Goal: Task Accomplishment & Management: Complete application form

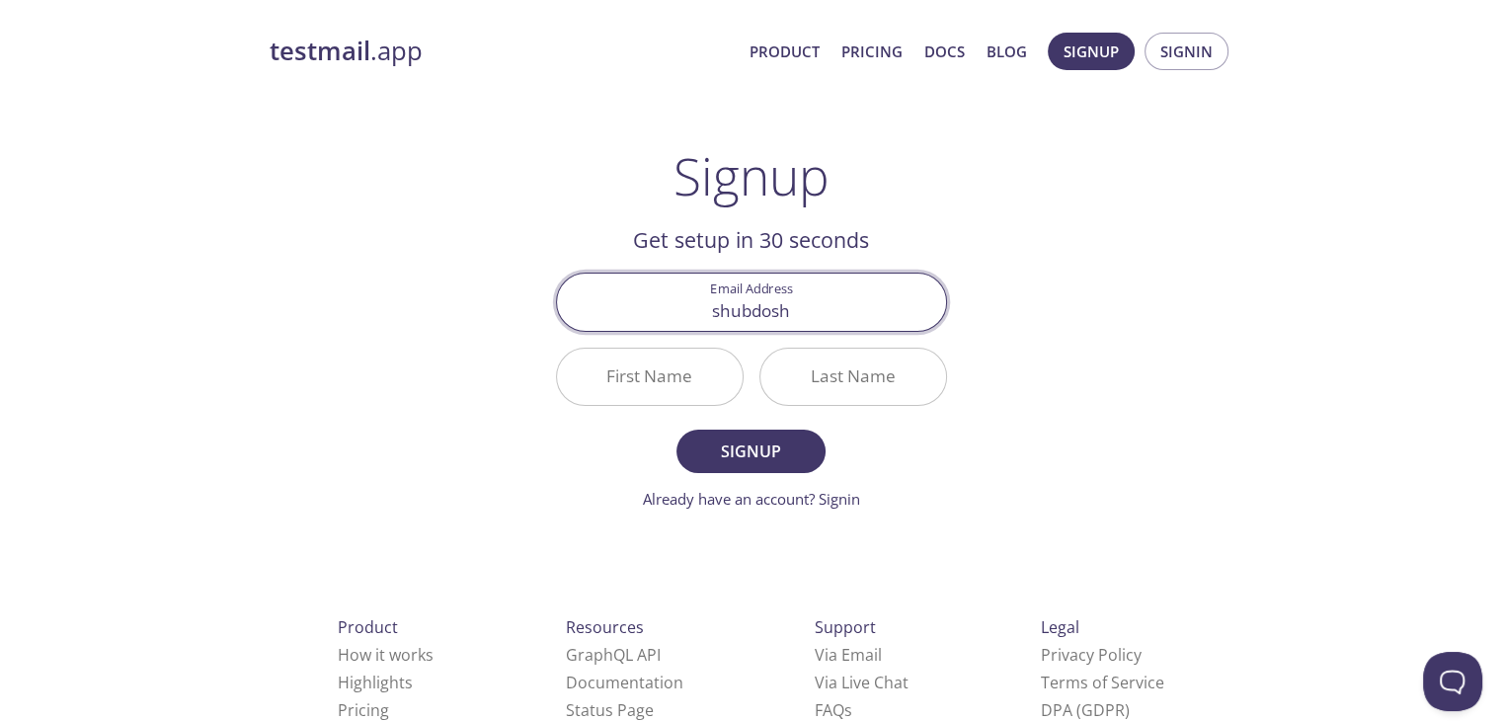
type input "[EMAIL_ADDRESS][DOMAIN_NAME]"
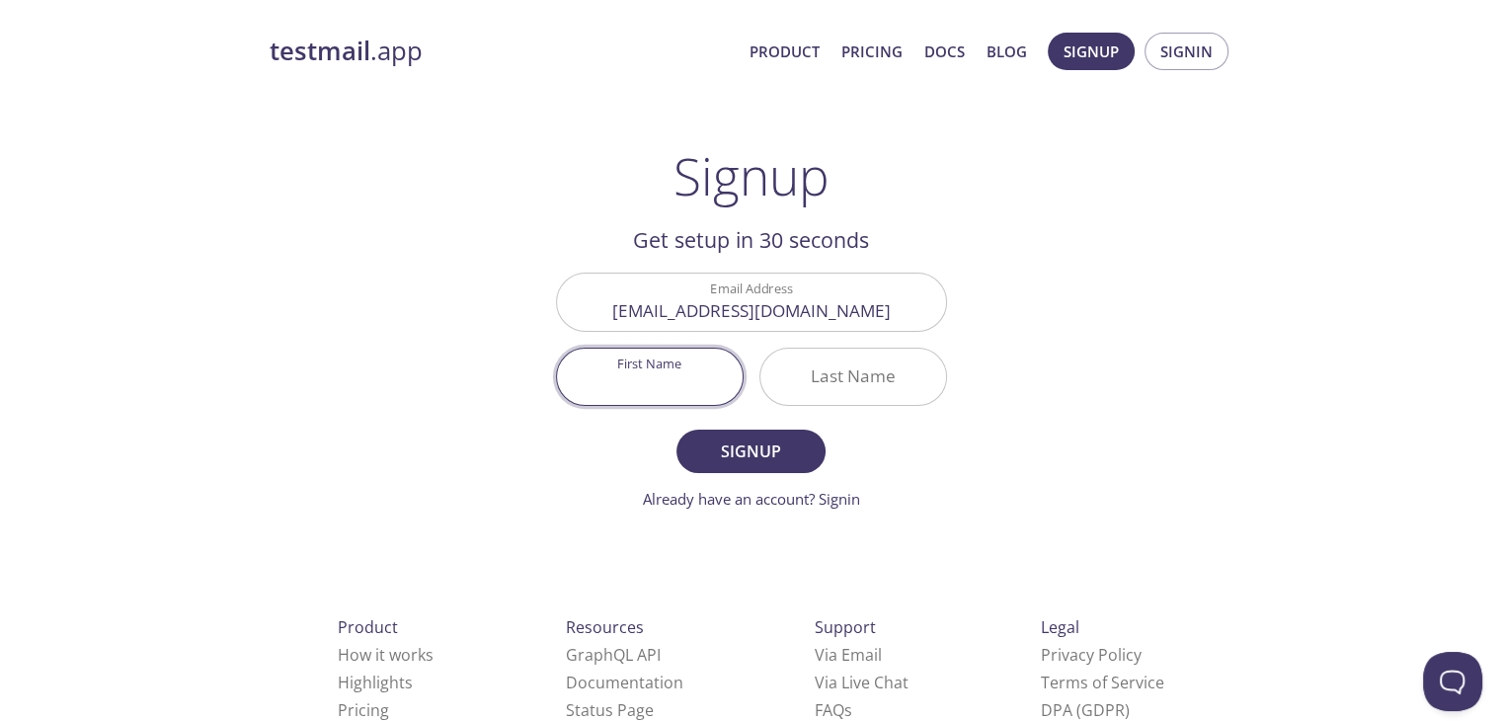
click at [603, 391] on input "First Name" at bounding box center [650, 376] width 186 height 56
type input "[PERSON_NAME]"
click at [885, 352] on input "Last Name" at bounding box center [853, 376] width 186 height 56
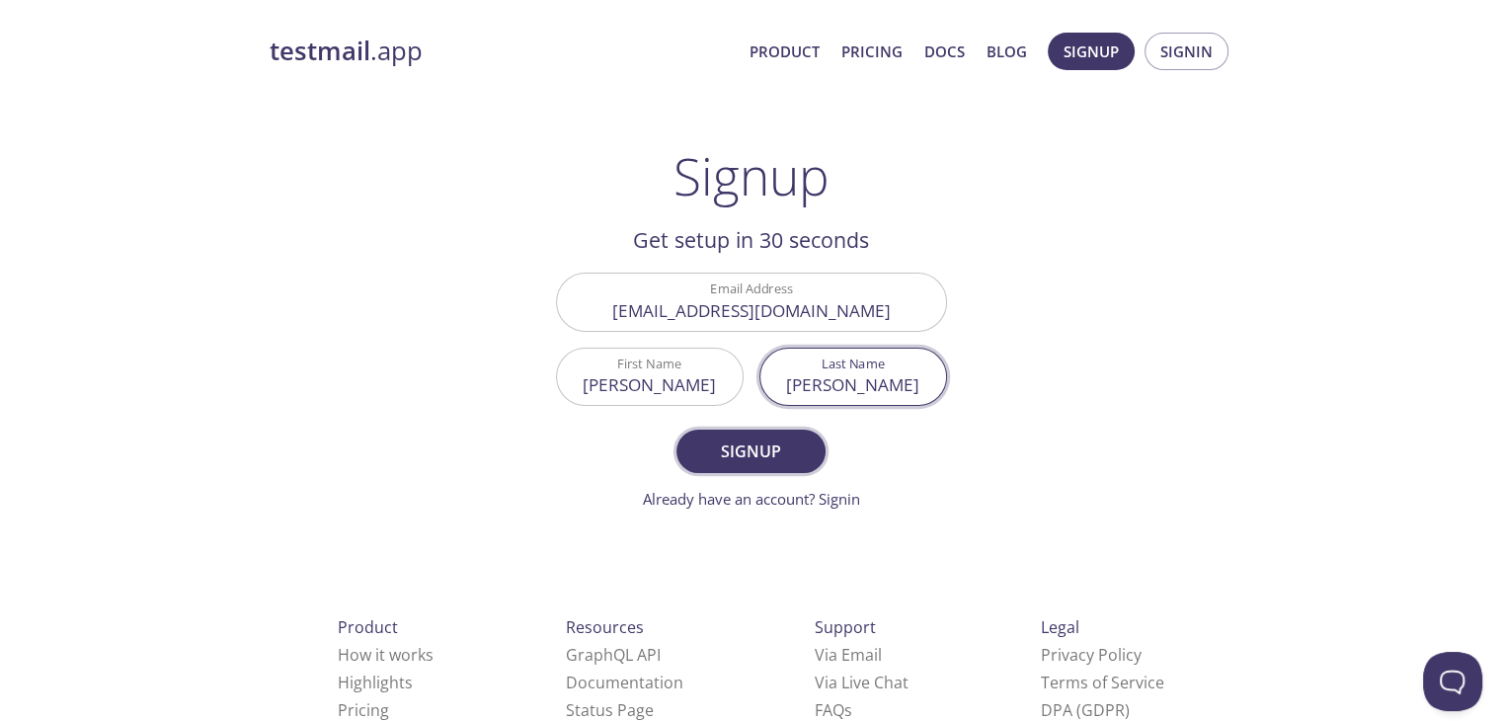
type input "[PERSON_NAME]"
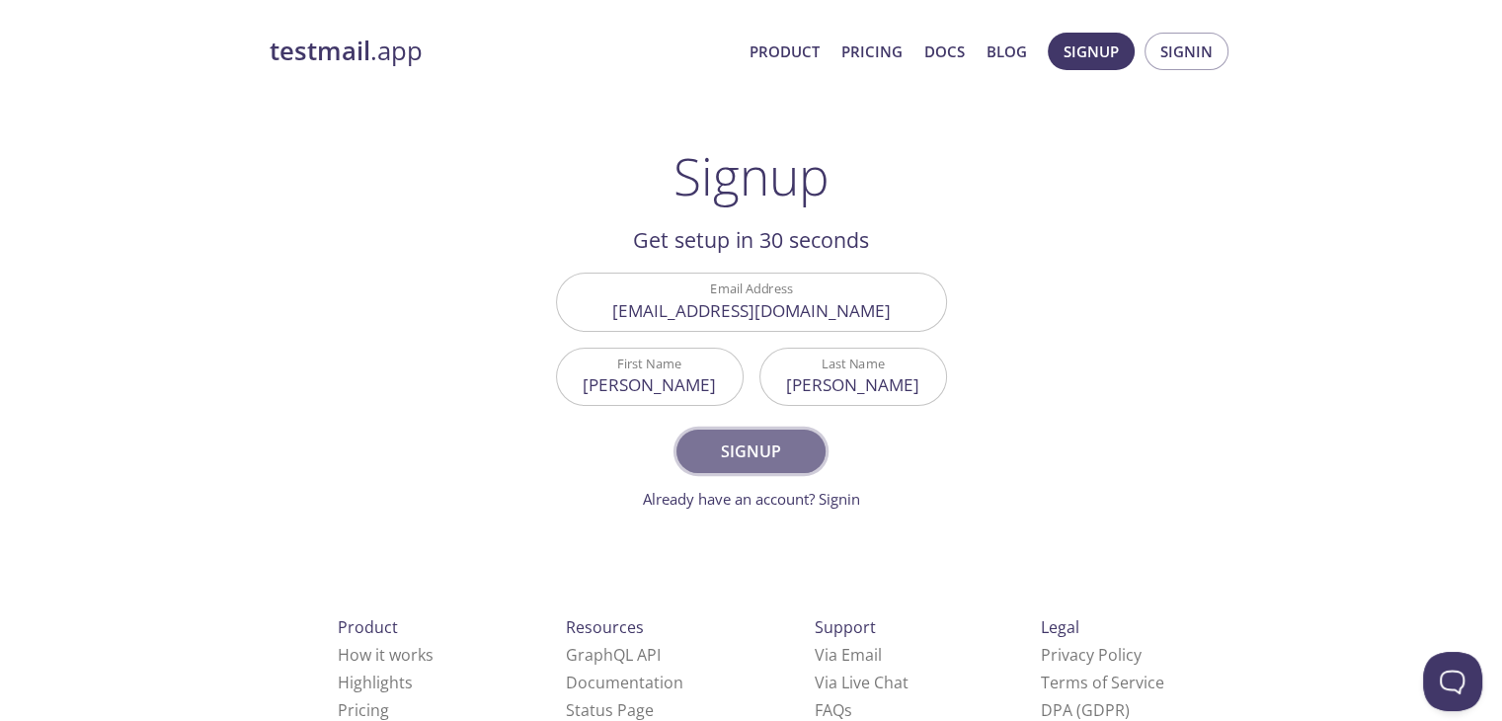
click at [730, 442] on span "Signup" at bounding box center [750, 451] width 105 height 28
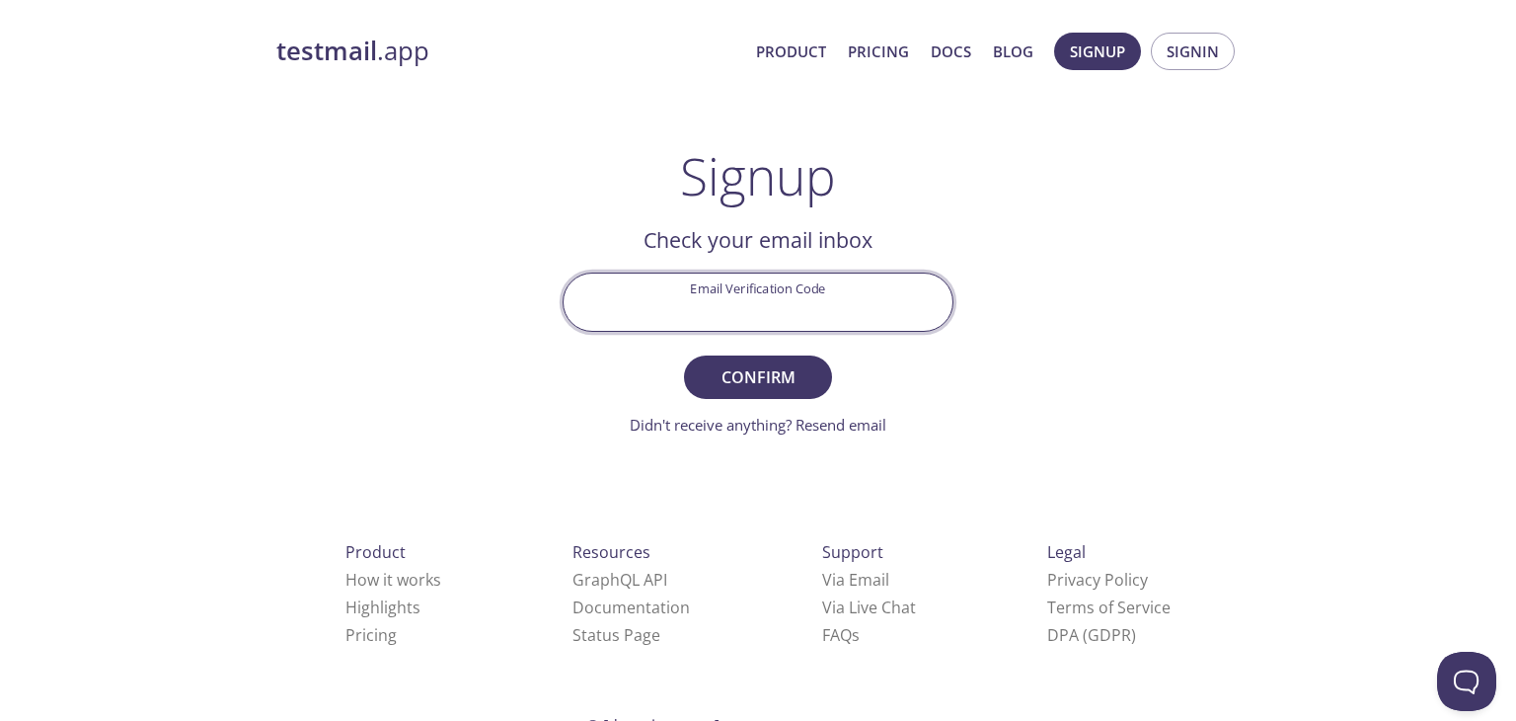
click at [726, 292] on input "Email Verification Code" at bounding box center [758, 301] width 389 height 56
paste input "BDSXH1K"
type input "BDSXH1K"
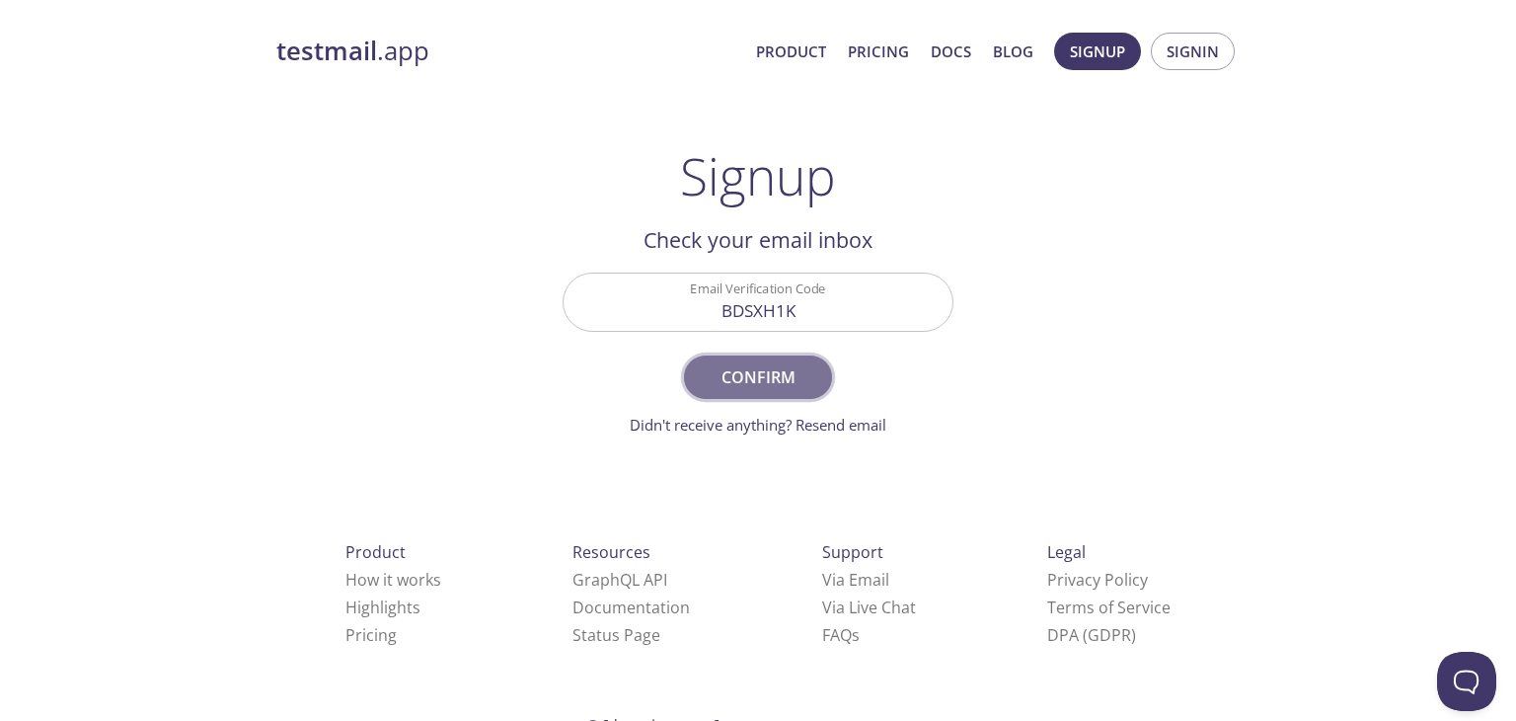
click at [744, 358] on button "Confirm" at bounding box center [758, 376] width 148 height 43
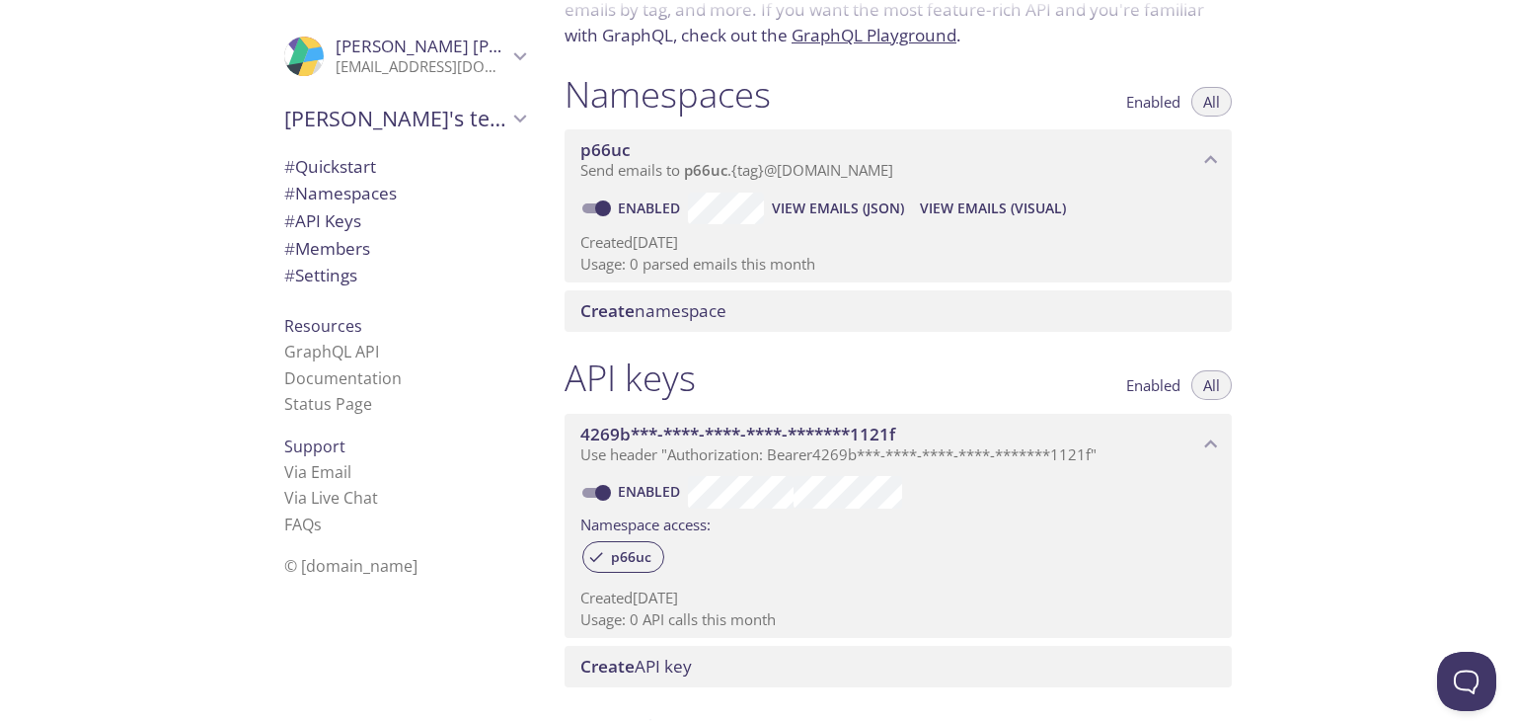
scroll to position [161, 0]
